Goal: Communication & Community: Participate in discussion

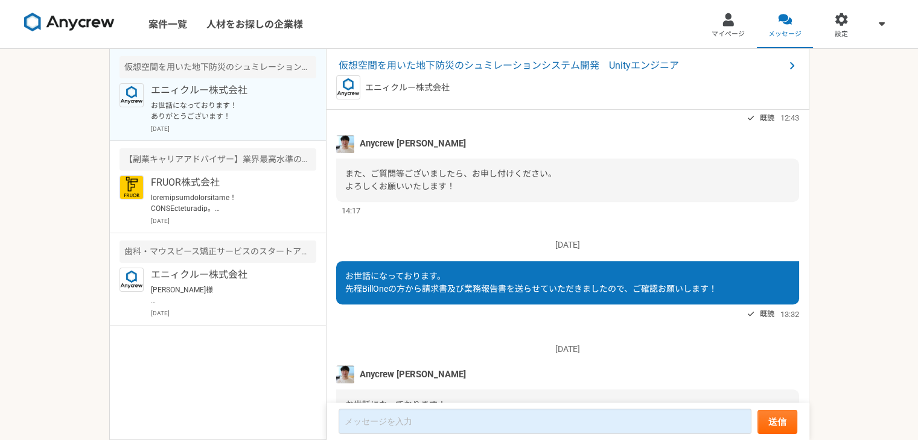
scroll to position [853, 0]
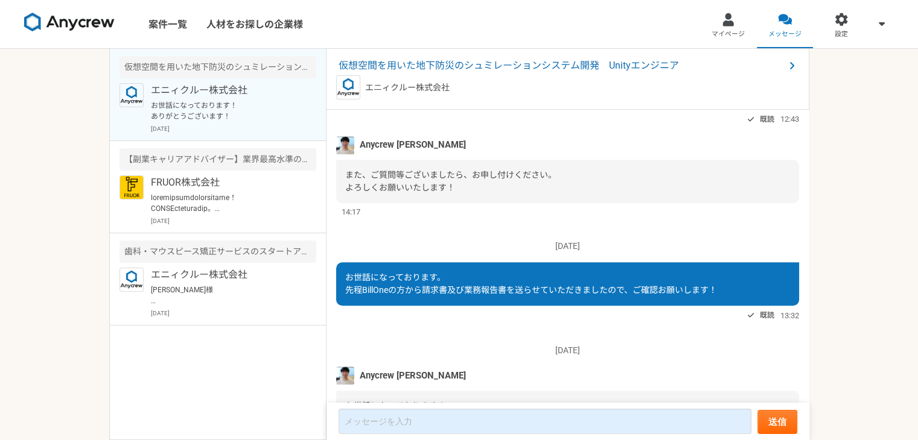
click at [591, 193] on div "また、ご質問等ございましたら、お申し付けください。 よろしくお願いいたします！" at bounding box center [567, 181] width 463 height 43
click at [478, 244] on div "[DATE] お世話になっております。 先程BillOneの方から請求書及び業務報告書を送らせていただきましたので、ご確認お願いします！ 既読 13:32" at bounding box center [567, 275] width 463 height 95
click at [191, 89] on p "エニィクルー株式会社" at bounding box center [225, 90] width 149 height 14
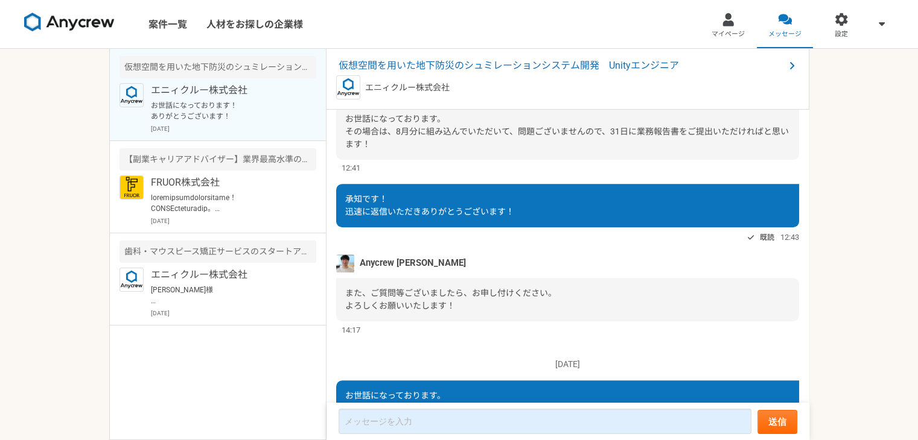
scroll to position [947, 0]
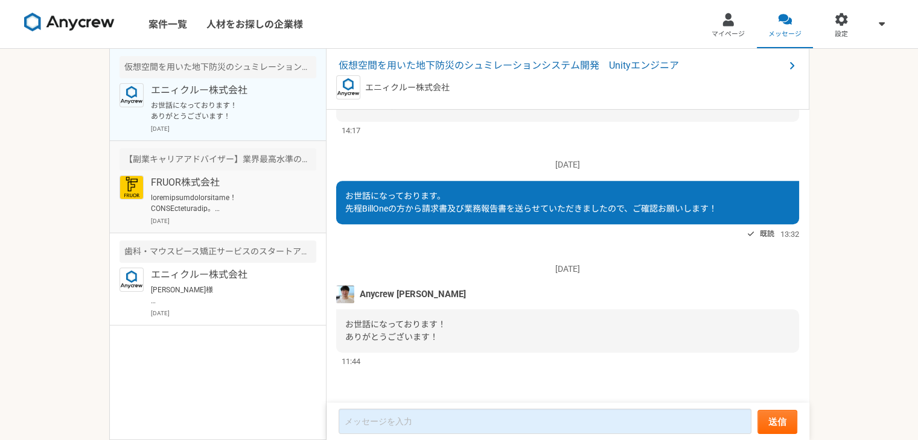
click at [264, 177] on p "FRUOR株式会社" at bounding box center [225, 183] width 149 height 14
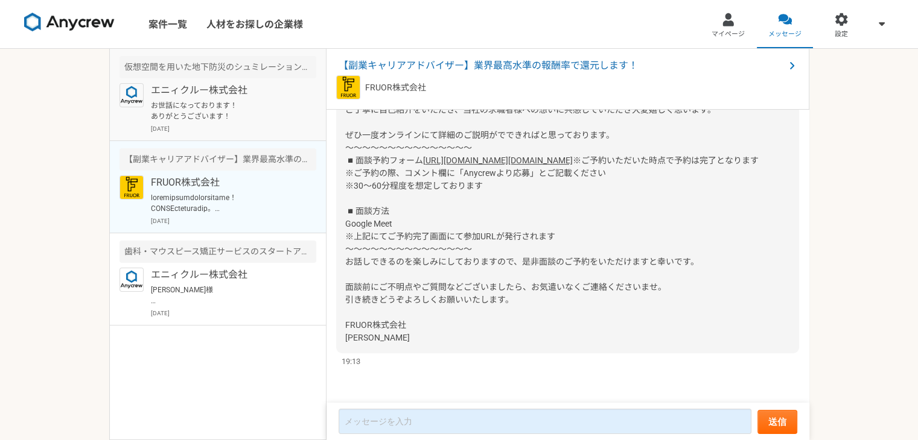
click at [264, 127] on p "[DATE]" at bounding box center [233, 128] width 165 height 9
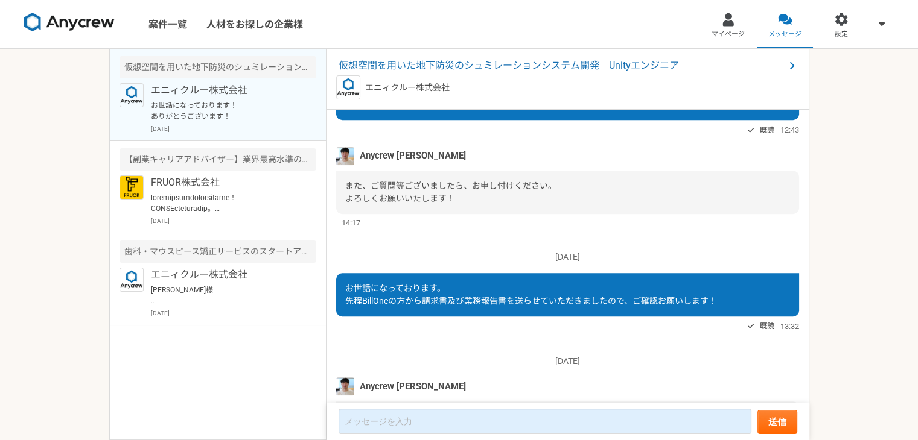
scroll to position [947, 0]
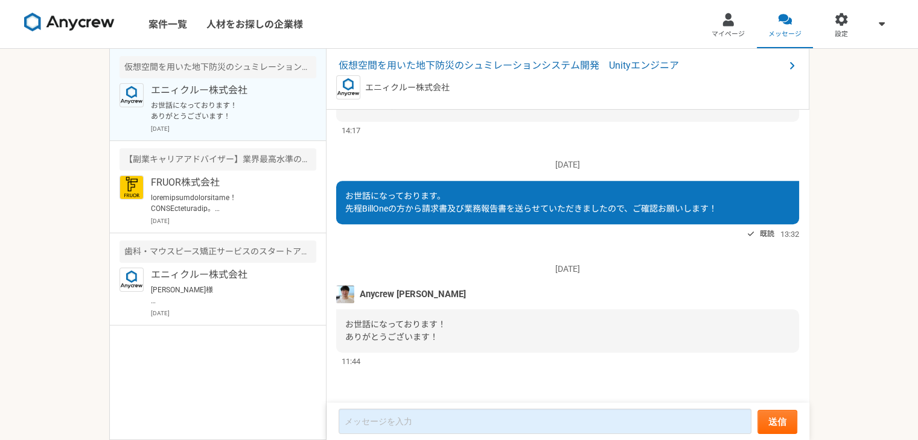
click at [401, 336] on span "お世話になっております！ ありがとうございます！" at bounding box center [395, 331] width 101 height 22
